Goal: Task Accomplishment & Management: Manage account settings

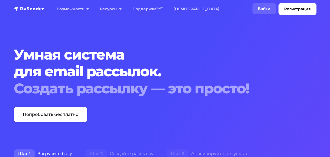
click at [267, 10] on link "Войти" at bounding box center [263, 8] width 23 height 11
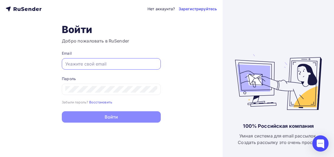
click at [117, 63] on input "text" at bounding box center [111, 64] width 92 height 7
type input "alexei-tishenko@yandex.ru"
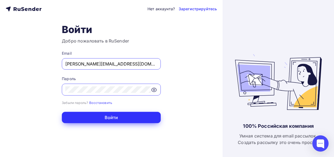
click at [116, 119] on button "Войти" at bounding box center [111, 117] width 99 height 11
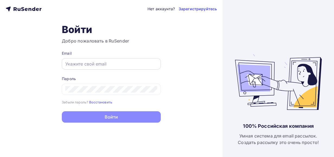
click at [109, 65] on input "text" at bounding box center [111, 64] width 92 height 7
type input "alexei-tishenko@yandex.ru"
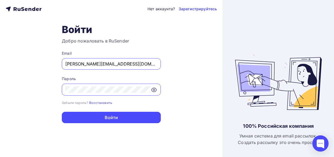
click at [154, 91] on icon at bounding box center [153, 90] width 5 height 4
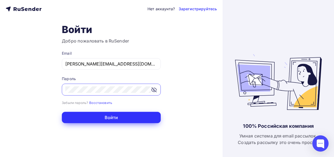
click at [111, 115] on button "Войти" at bounding box center [111, 117] width 99 height 11
